Goal: Task Accomplishment & Management: Use online tool/utility

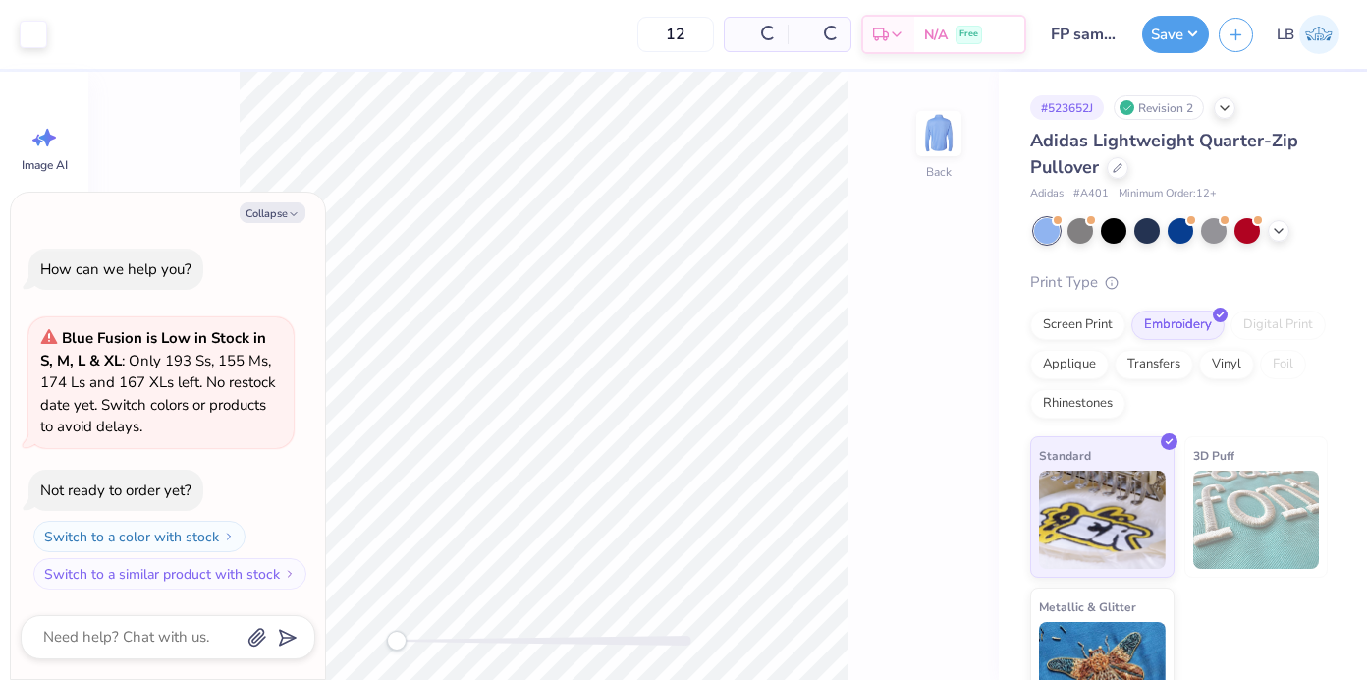
type textarea "x"
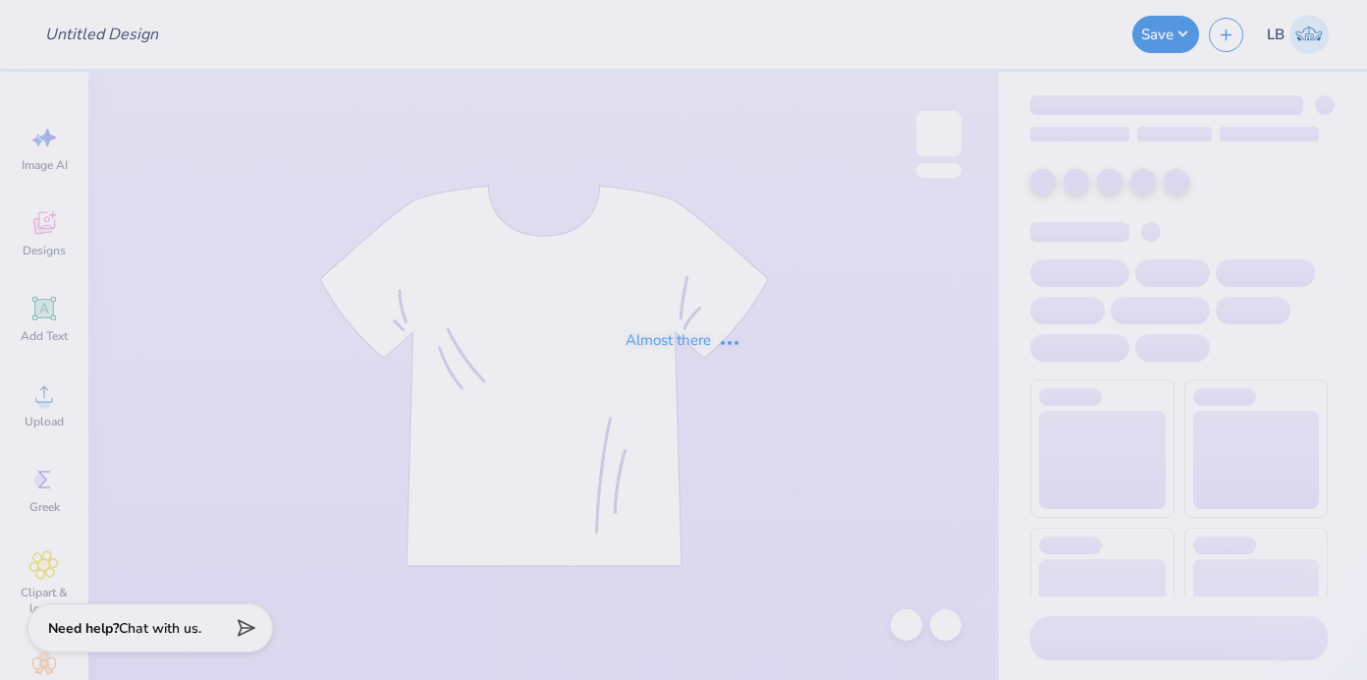
type input "FP sample 2025"
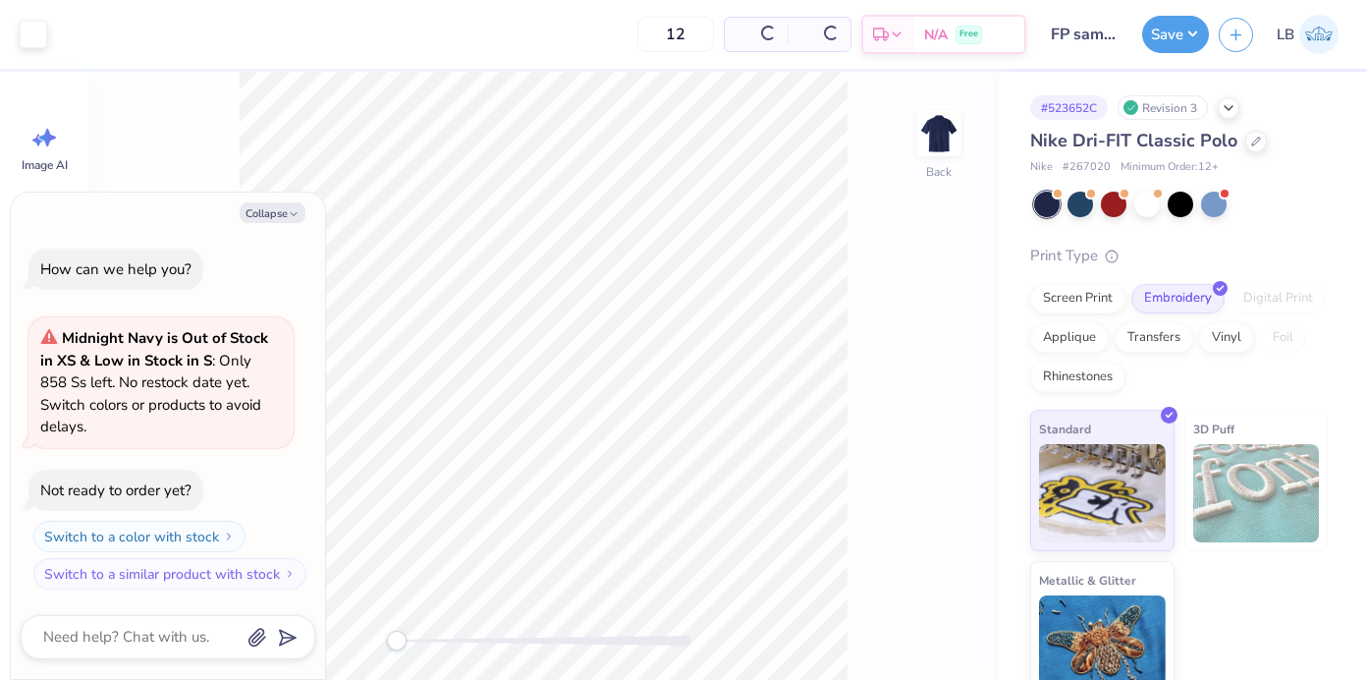
type textarea "x"
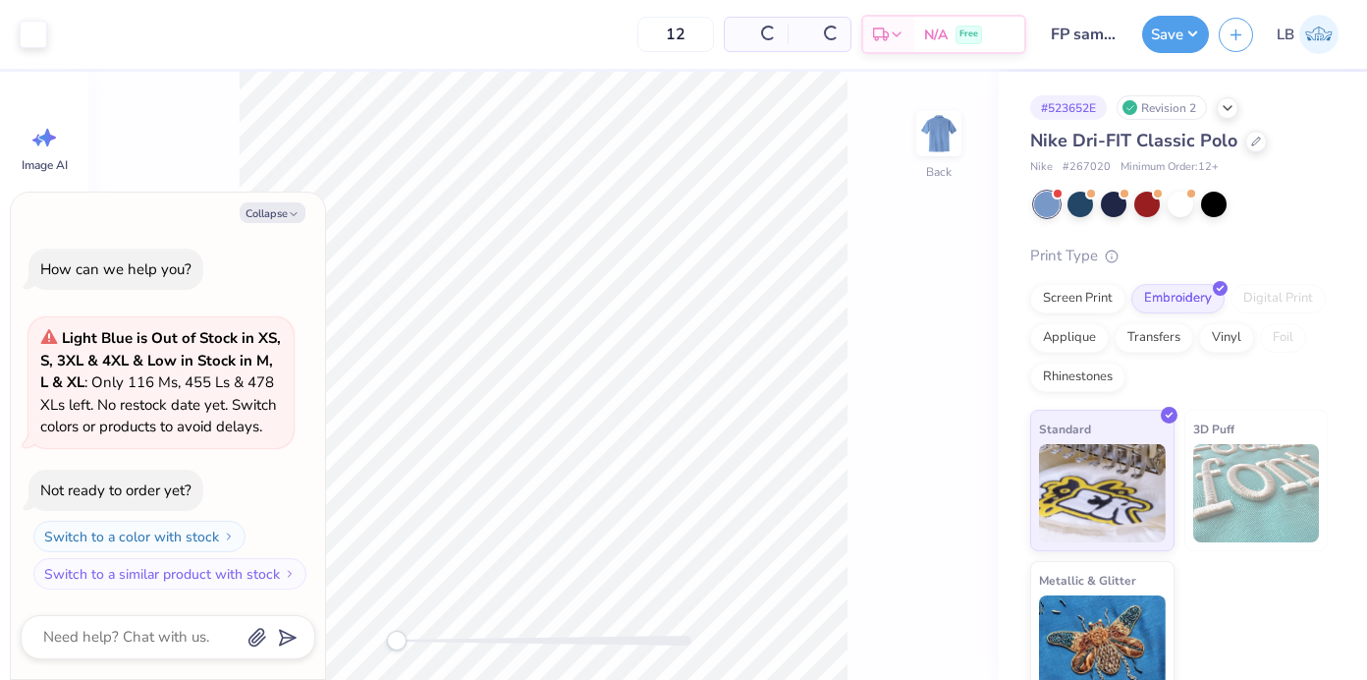
type textarea "x"
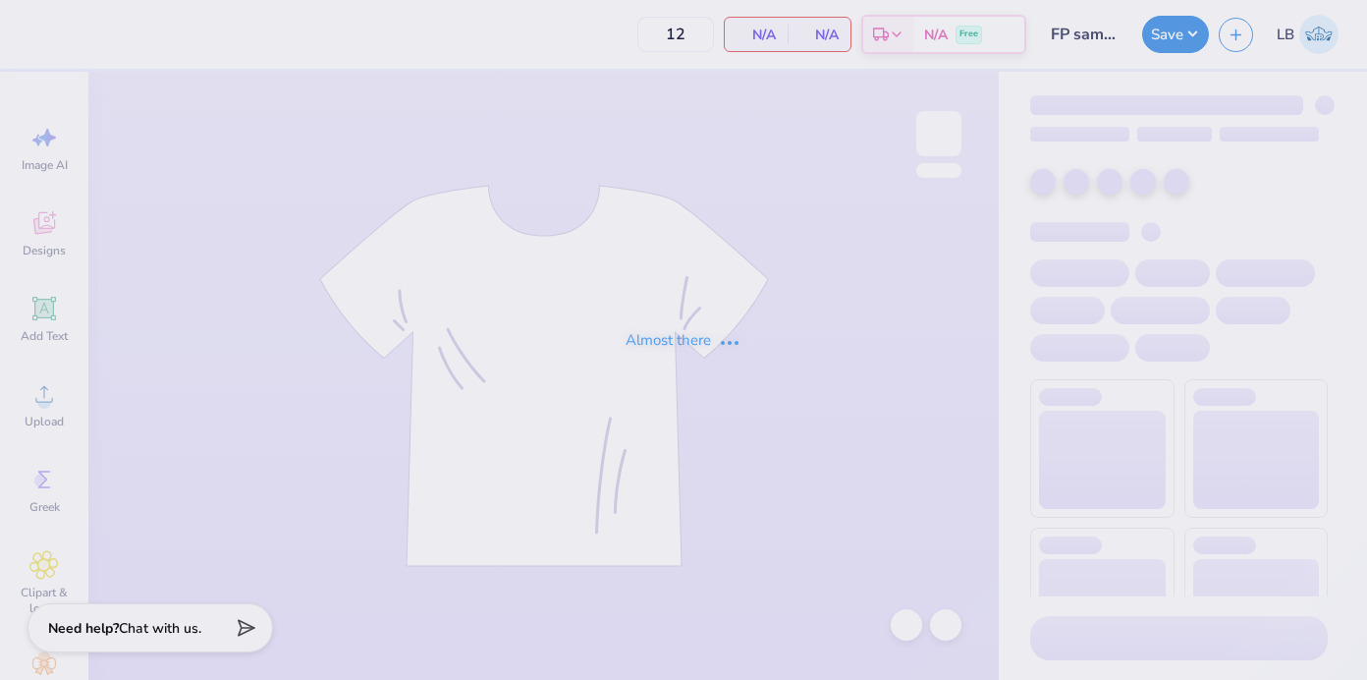
type input "FP sample 2025"
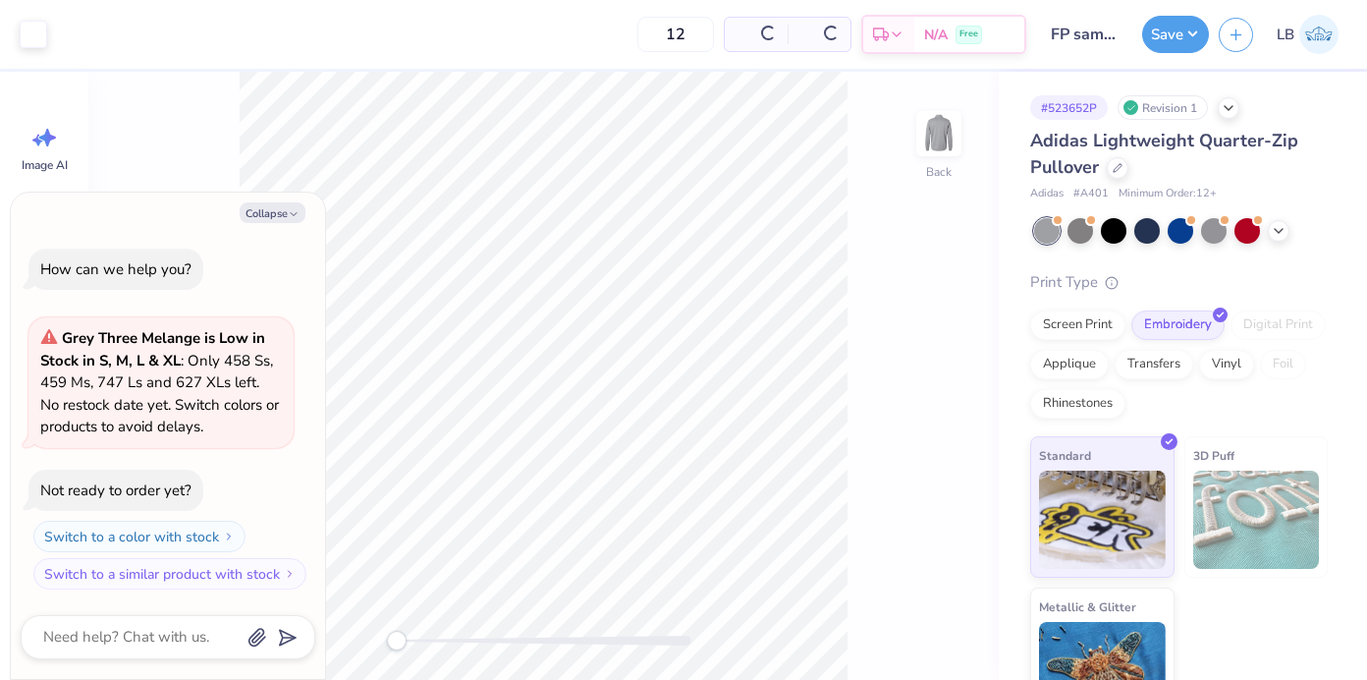
type textarea "x"
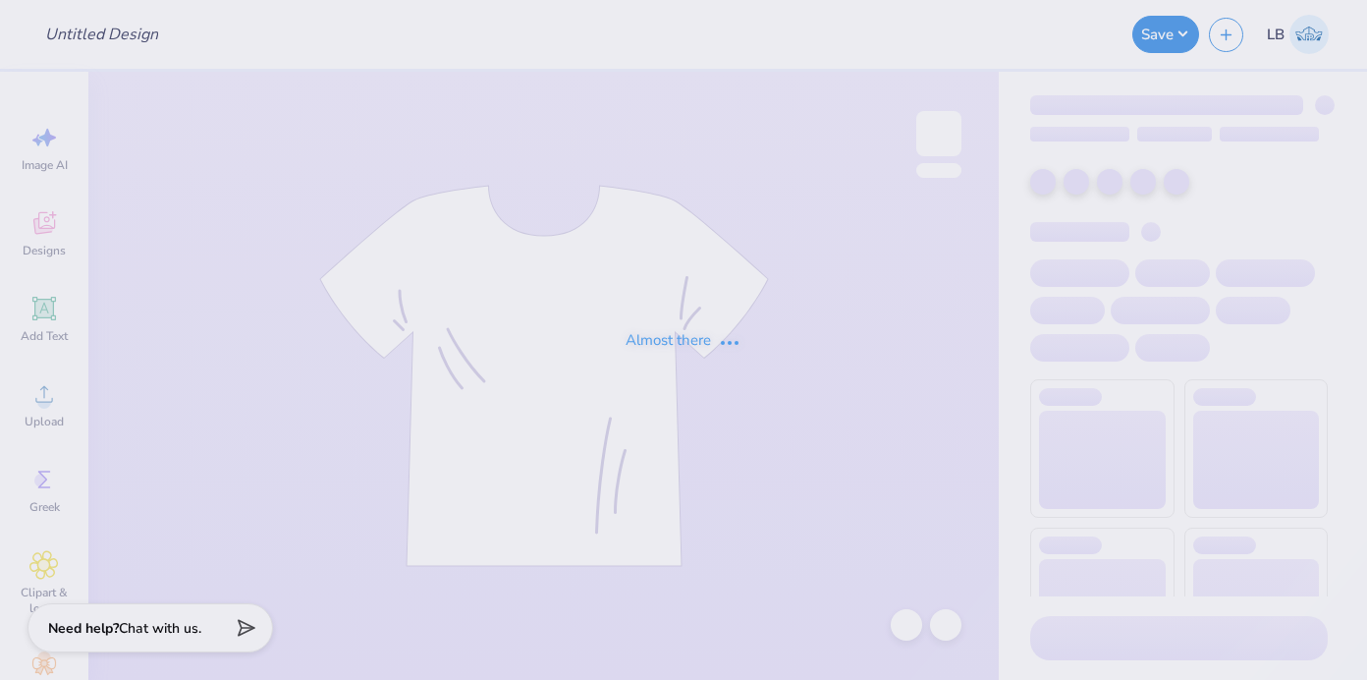
type input "FP sample 2025"
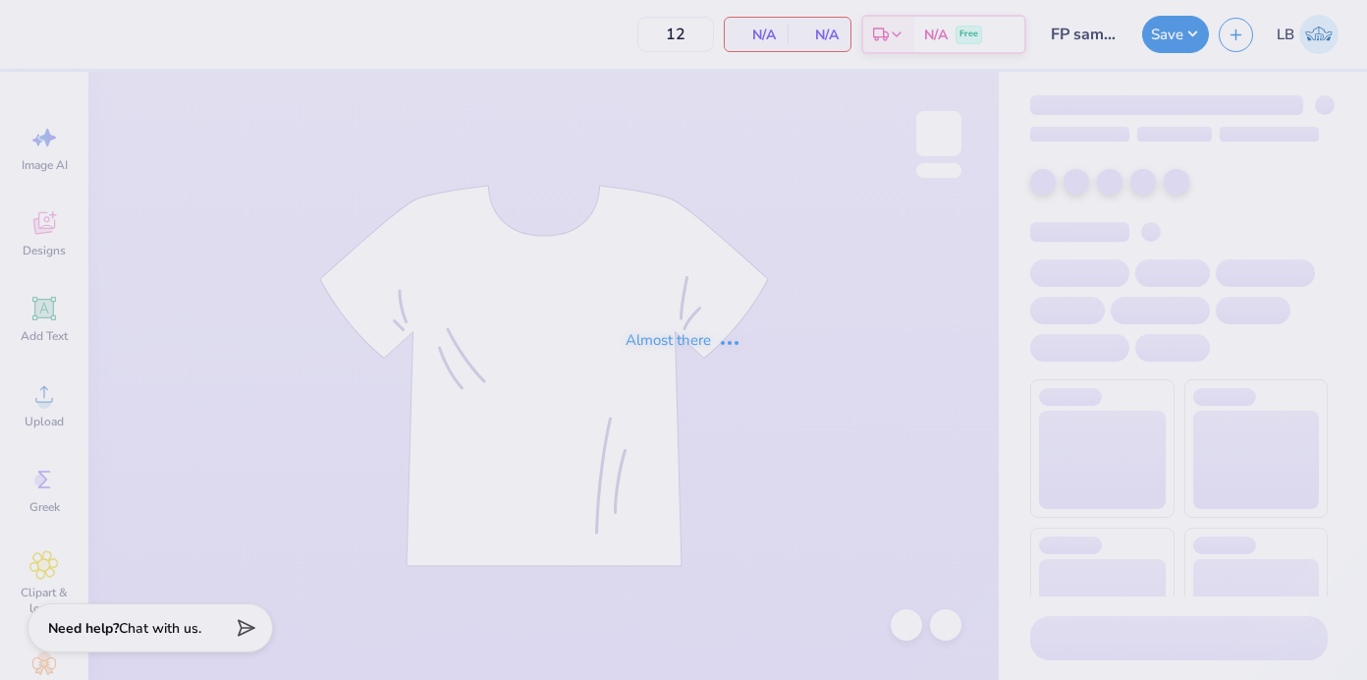
type input "FP sample 2025"
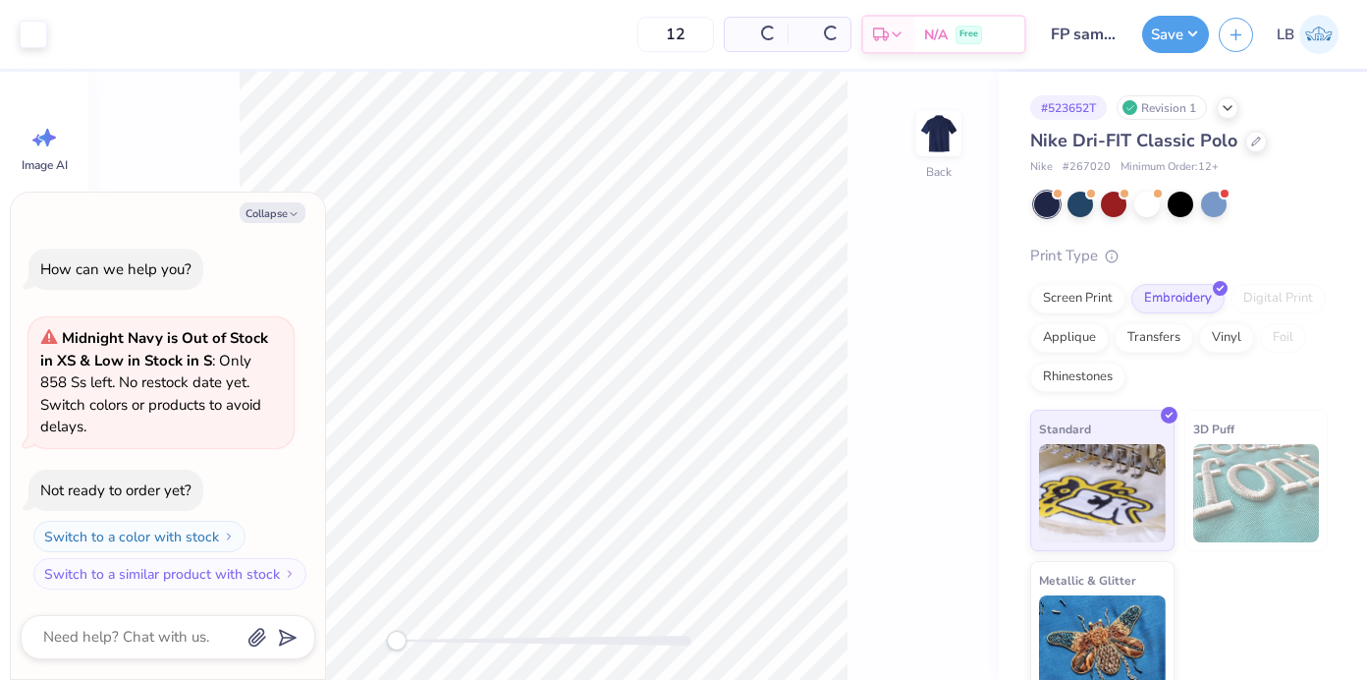
type textarea "x"
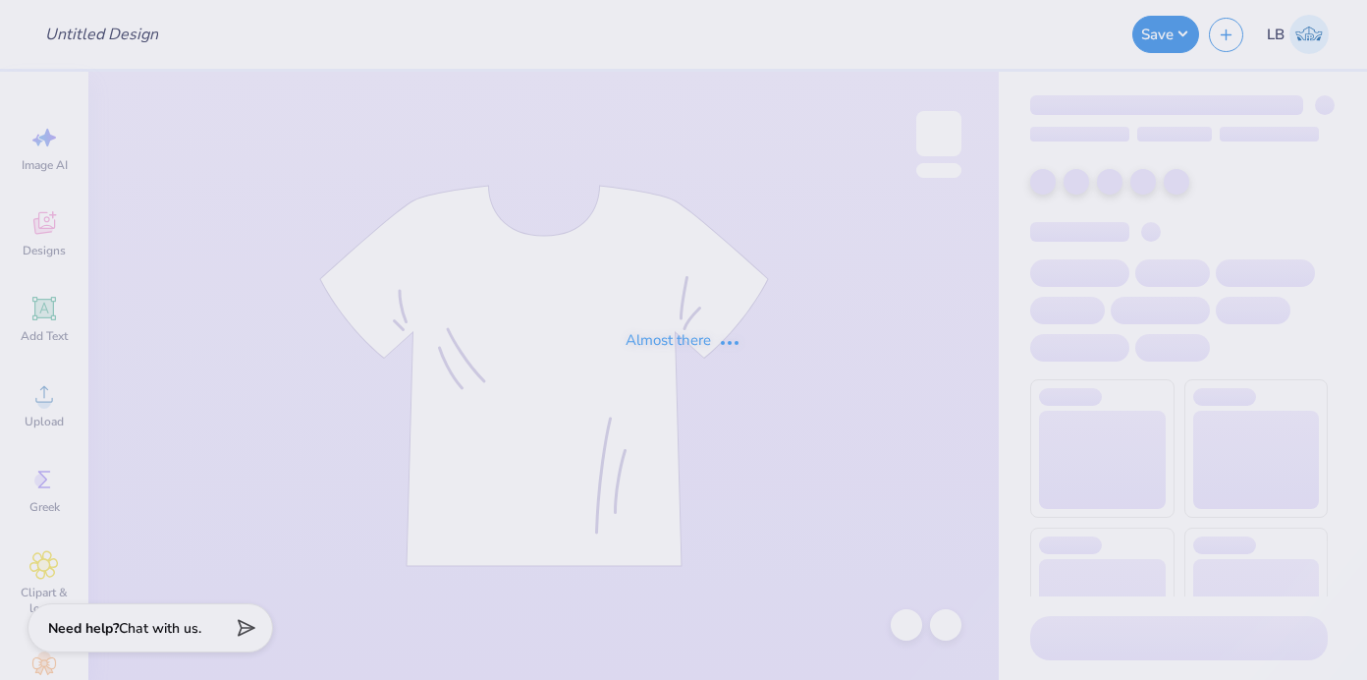
type input "FP sample 2025"
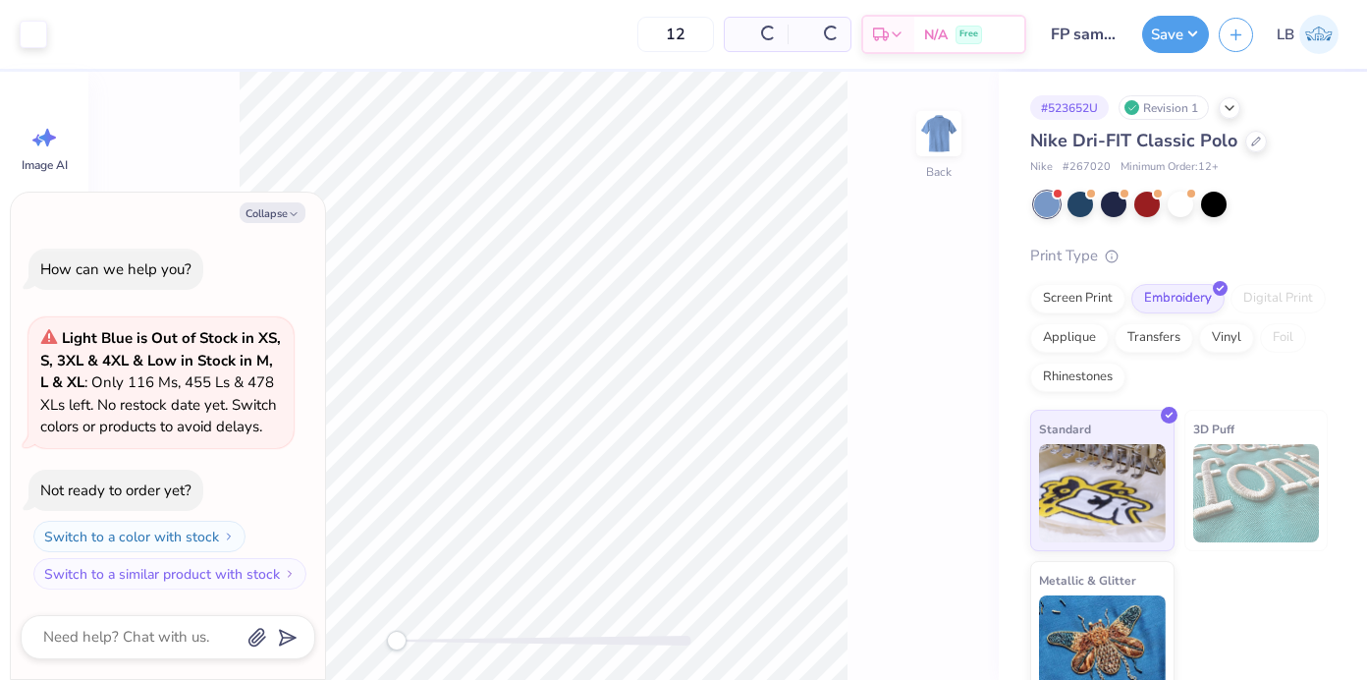
type textarea "x"
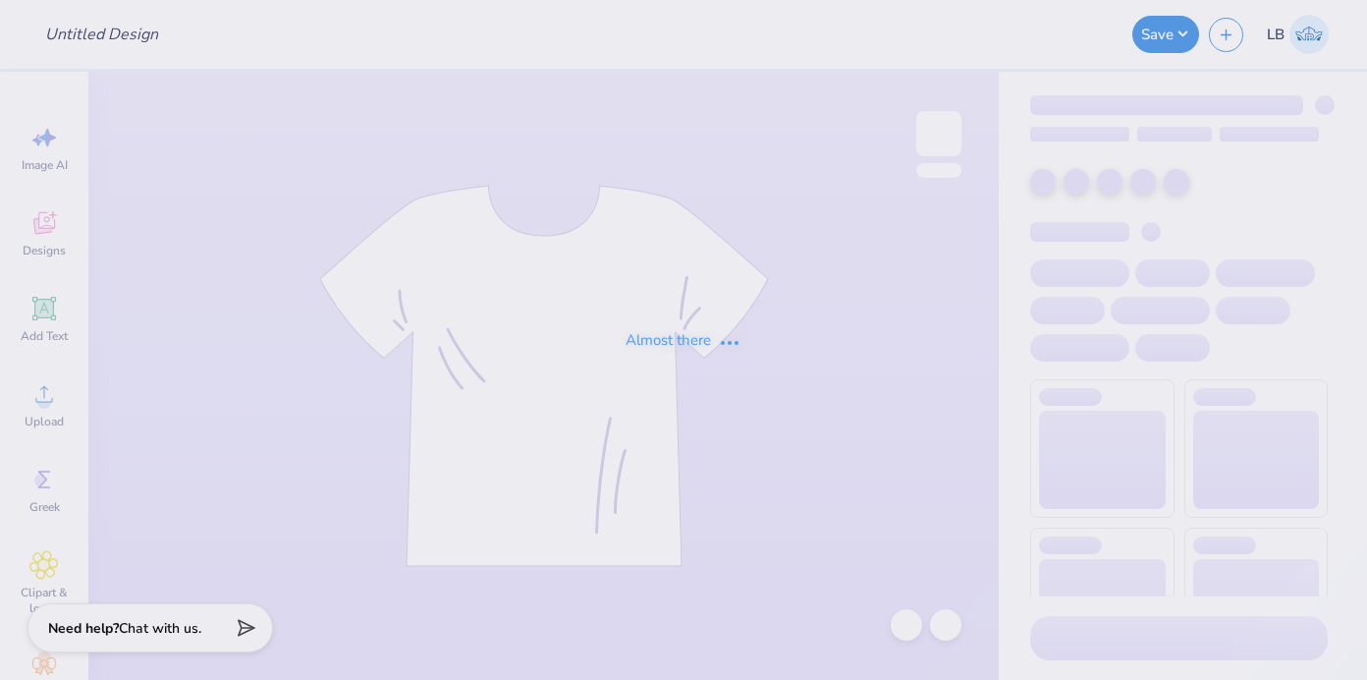
type input "FP sample 2025"
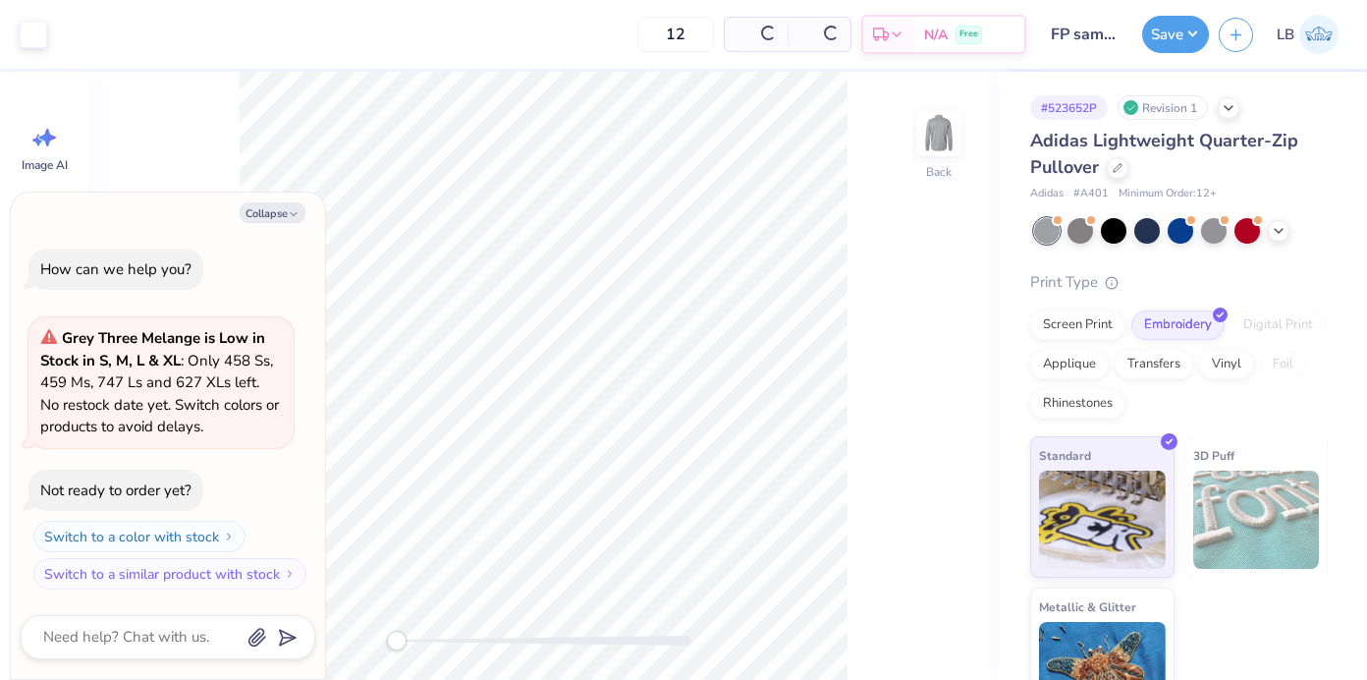
type textarea "x"
